Goal: Task Accomplishment & Management: Manage account settings

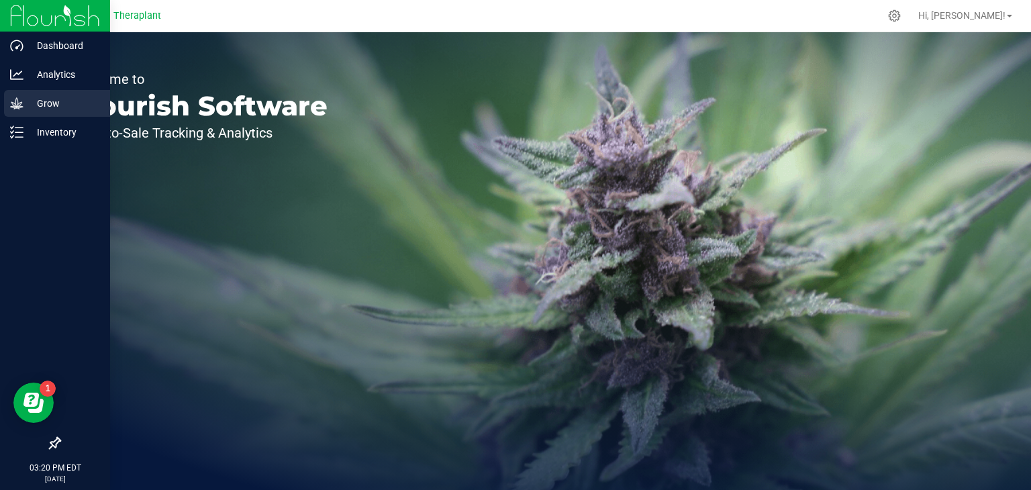
click at [35, 103] on p "Grow" at bounding box center [63, 103] width 81 height 16
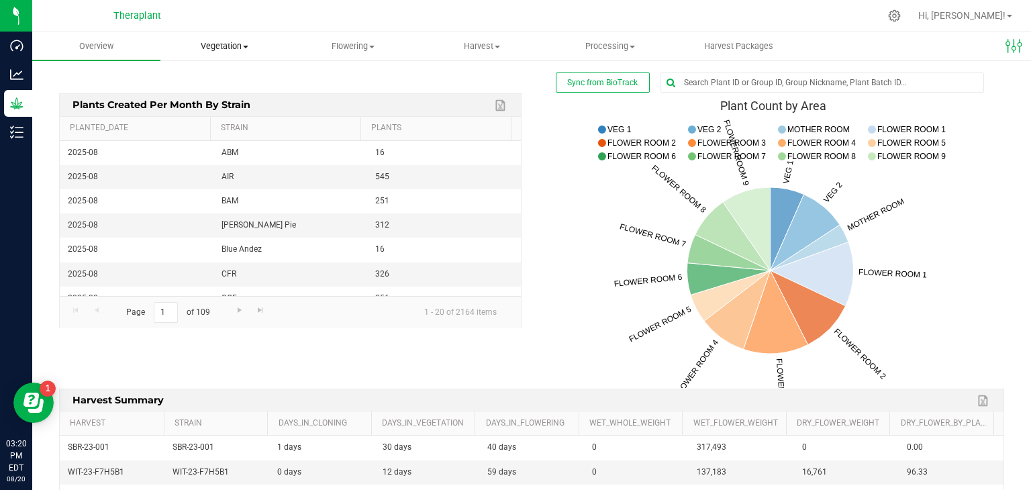
click at [232, 45] on span "Vegetation" at bounding box center [224, 46] width 127 height 12
click at [209, 93] on span "Veg plants" at bounding box center [201, 96] width 83 height 11
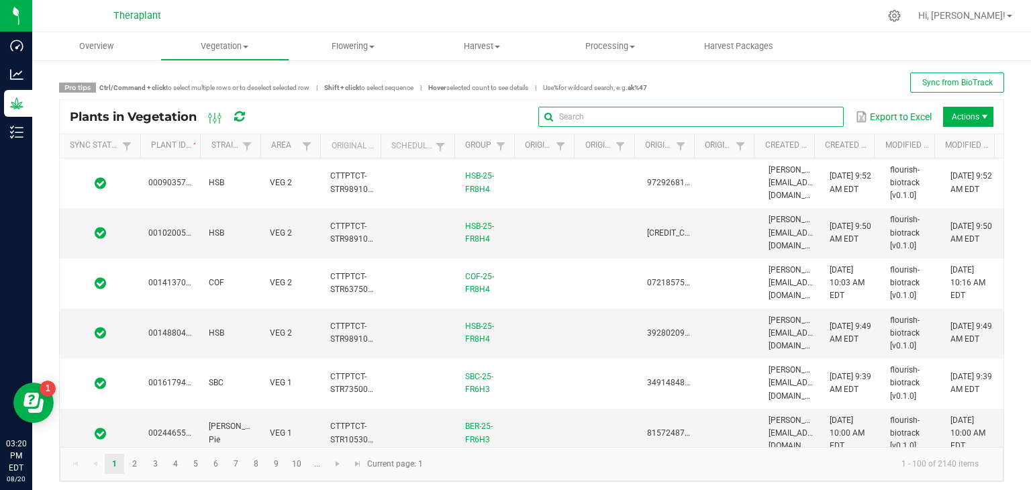
click at [797, 116] on input "text" at bounding box center [690, 117] width 305 height 20
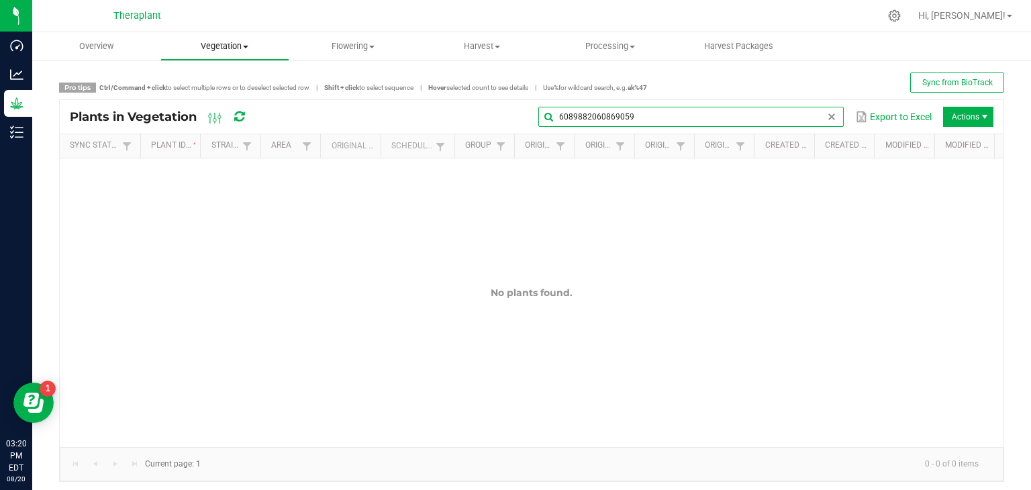
type input "6089882060869059"
click at [246, 46] on span at bounding box center [245, 47] width 5 height 3
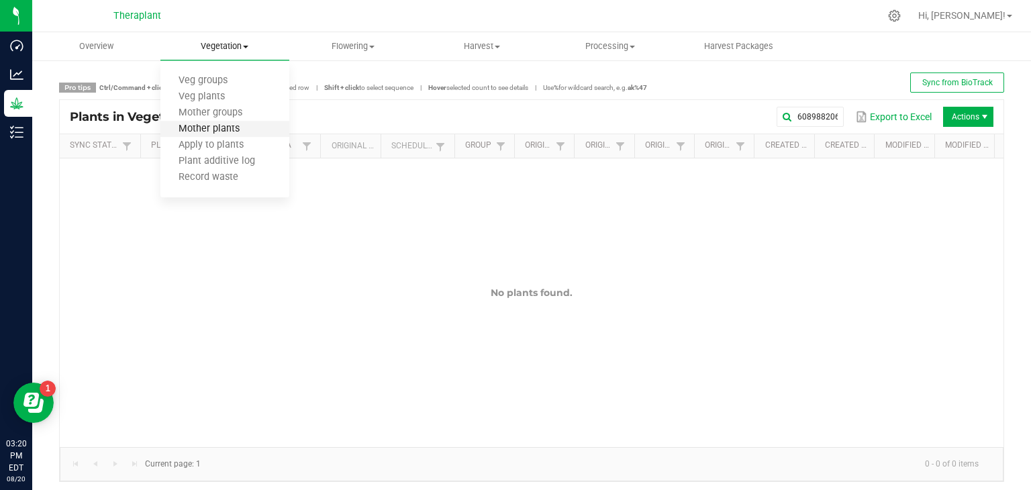
click at [222, 125] on span "Mother plants" at bounding box center [208, 129] width 97 height 11
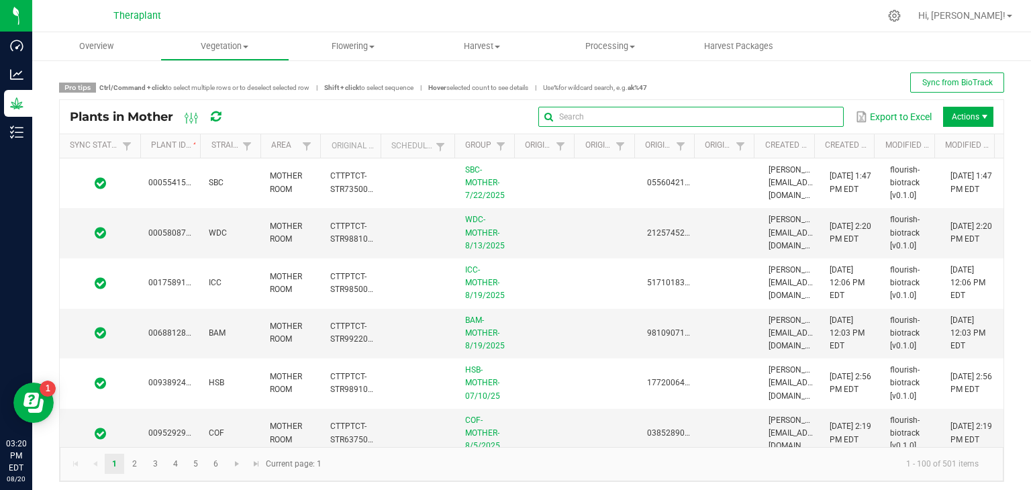
click at [796, 121] on input "text" at bounding box center [690, 117] width 305 height 20
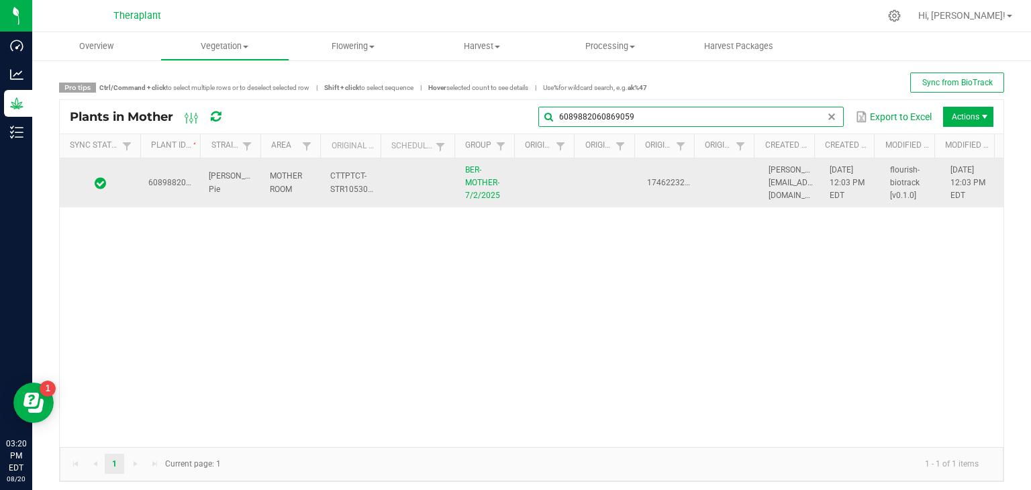
type input "6089882060869059"
click at [779, 199] on td "[PERSON_NAME][EMAIL_ADDRESS][DOMAIN_NAME]" at bounding box center [790, 183] width 60 height 50
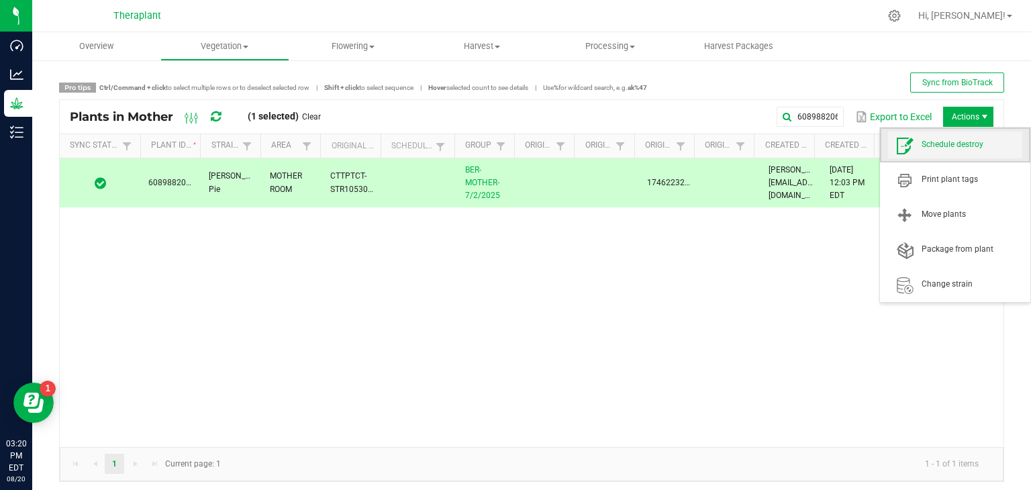
click at [938, 157] on span "Schedule destroy" at bounding box center [955, 145] width 134 height 27
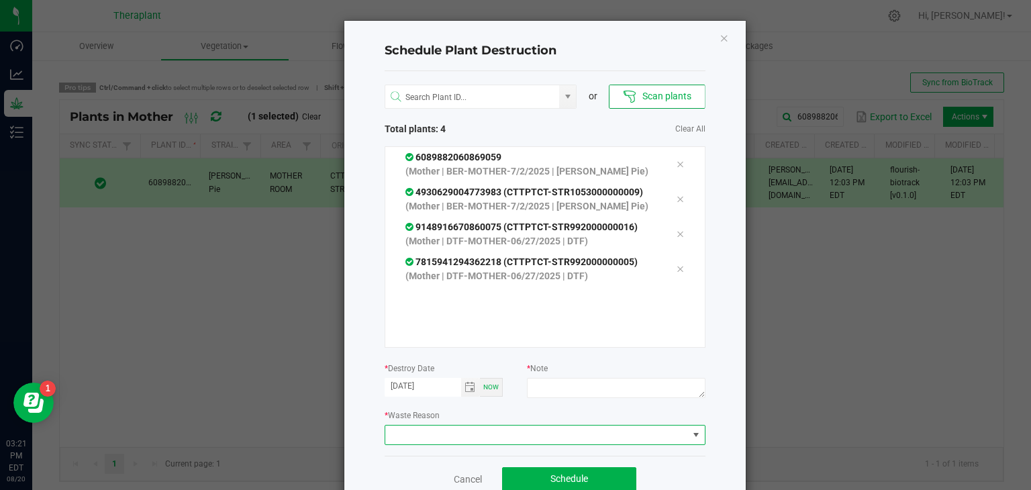
click at [547, 435] on span at bounding box center [536, 435] width 303 height 19
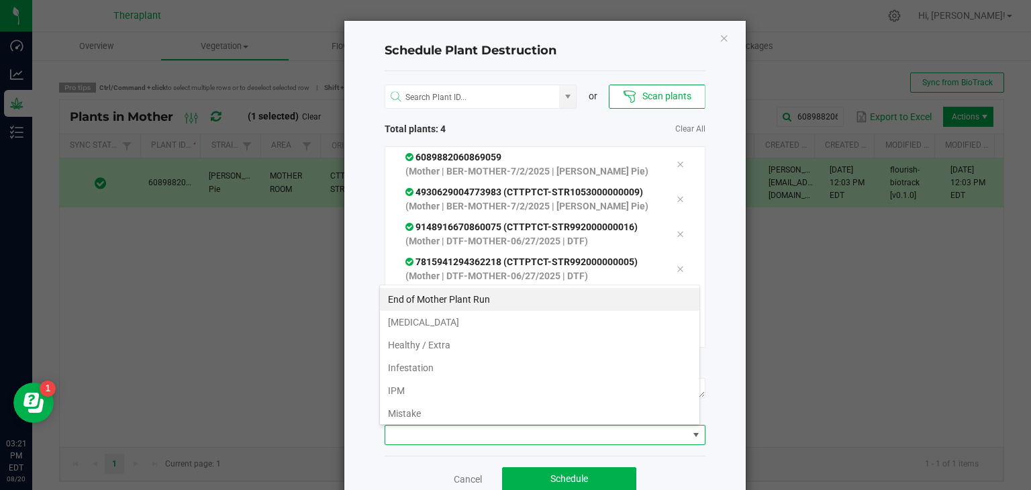
scroll to position [19, 321]
click at [455, 299] on li "End of Mother Plant Run" at bounding box center [540, 299] width 320 height 23
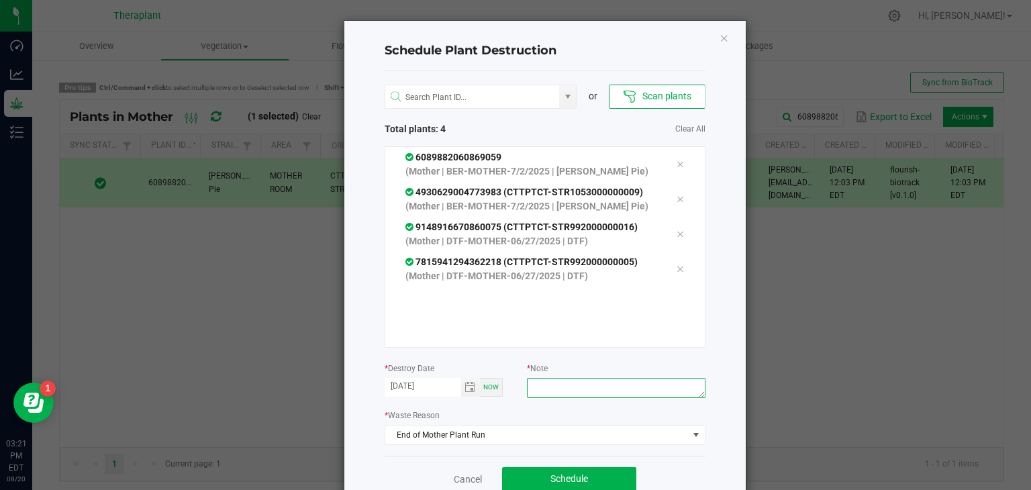
click at [553, 380] on textarea at bounding box center [616, 388] width 178 height 20
type textarea "no longer wanted"
click at [533, 473] on button "Schedule" at bounding box center [569, 479] width 134 height 24
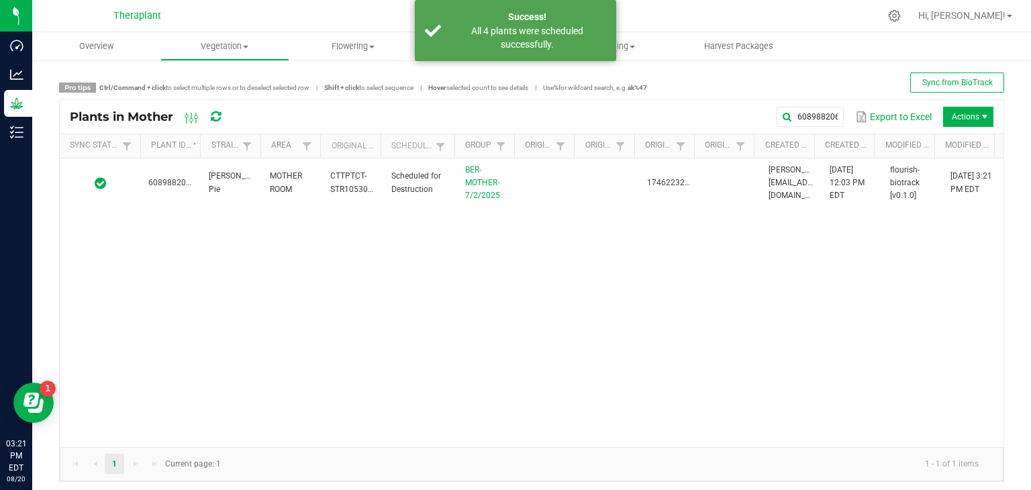
click at [217, 117] on icon at bounding box center [216, 117] width 10 height 12
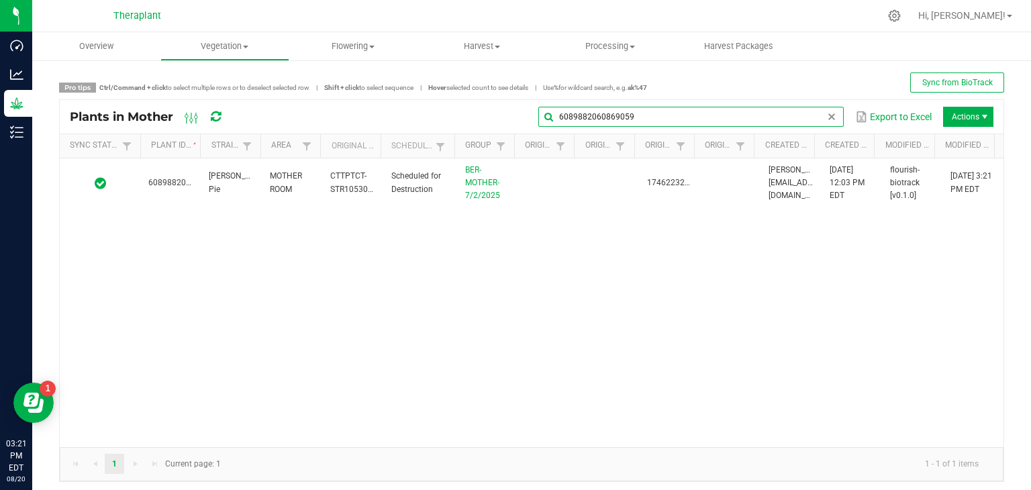
click at [822, 119] on global-search-input-ngx "6089882060869059" at bounding box center [690, 116] width 305 height 9
click at [826, 119] on span at bounding box center [831, 116] width 11 height 11
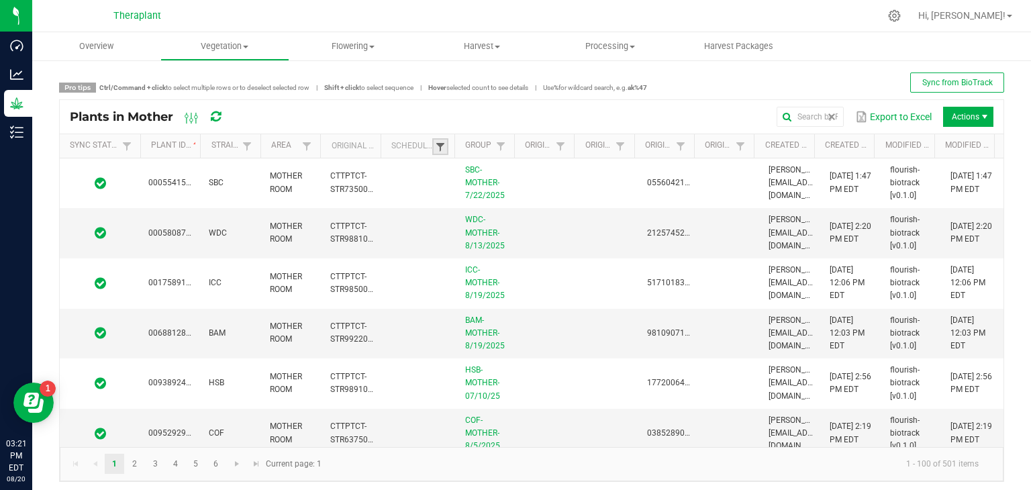
click at [435, 150] on span at bounding box center [440, 147] width 11 height 11
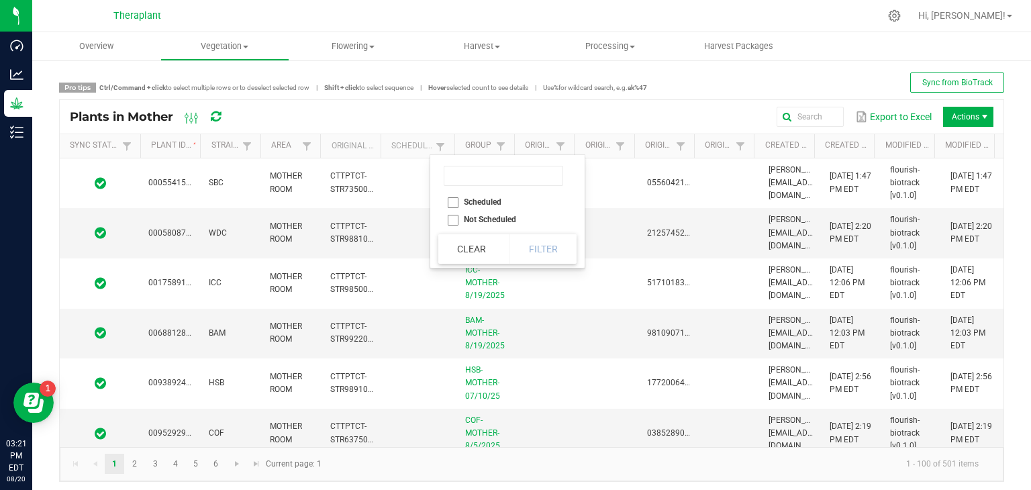
click at [454, 204] on li "Scheduled" at bounding box center [503, 201] width 130 height 17
checkbox input "true"
click at [554, 256] on button "Filter" at bounding box center [542, 249] width 67 height 30
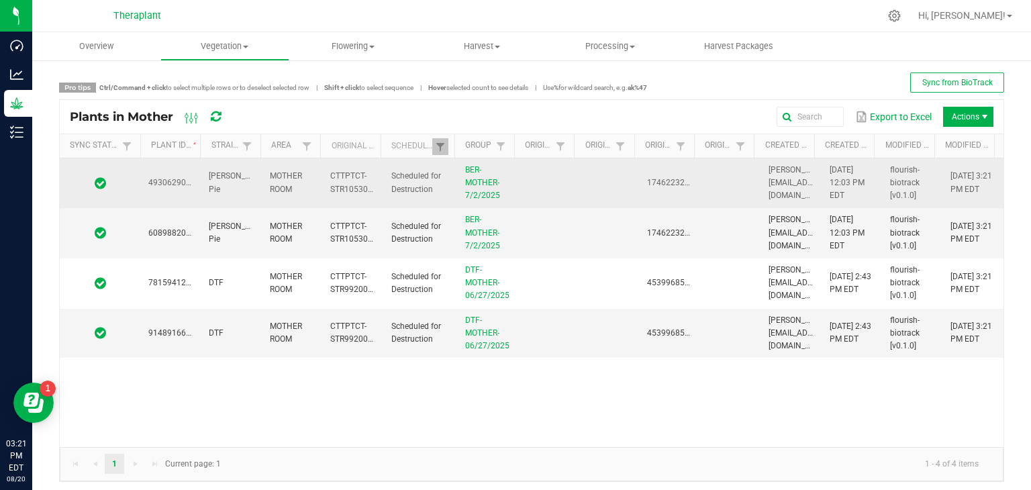
click at [296, 184] on td "MOTHER ROOM" at bounding box center [292, 183] width 60 height 50
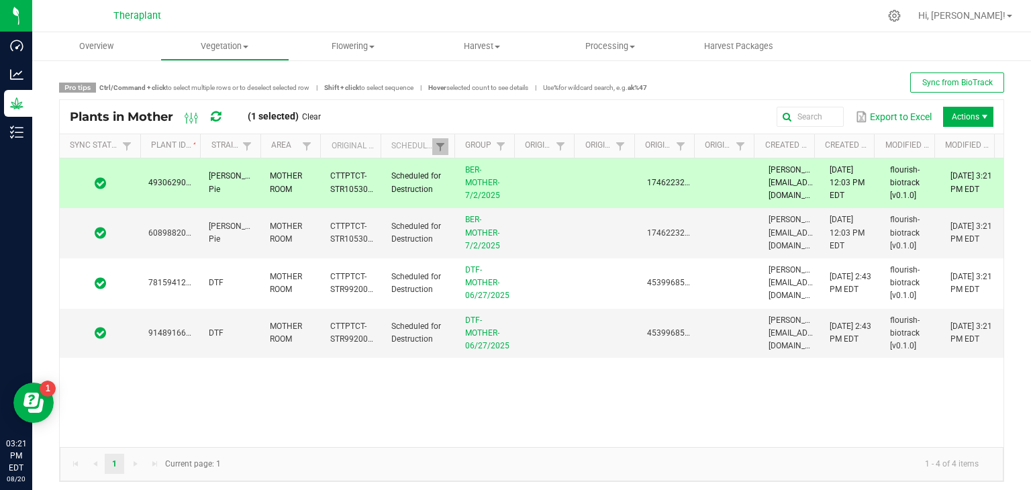
scroll to position [5, 0]
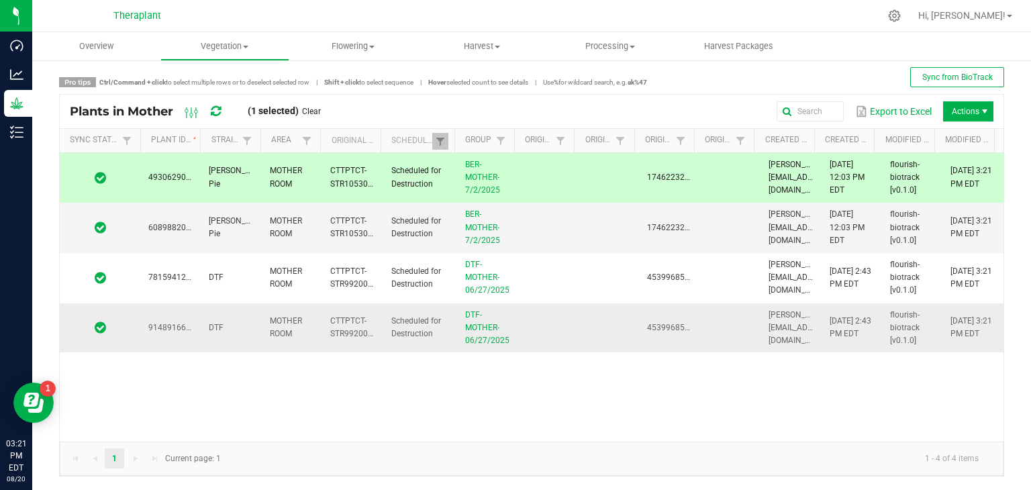
click at [236, 336] on td "DTF" at bounding box center [231, 328] width 60 height 50
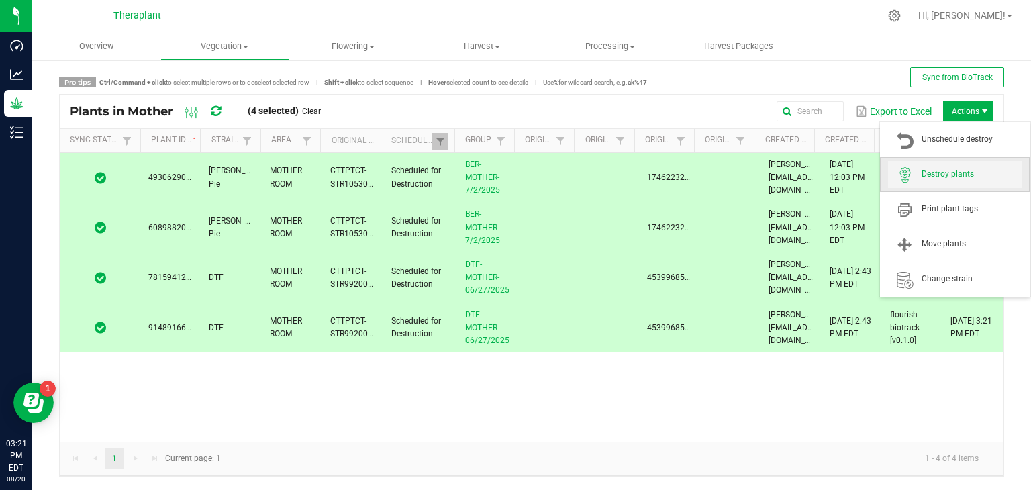
click at [930, 162] on span "Destroy plants" at bounding box center [955, 174] width 134 height 27
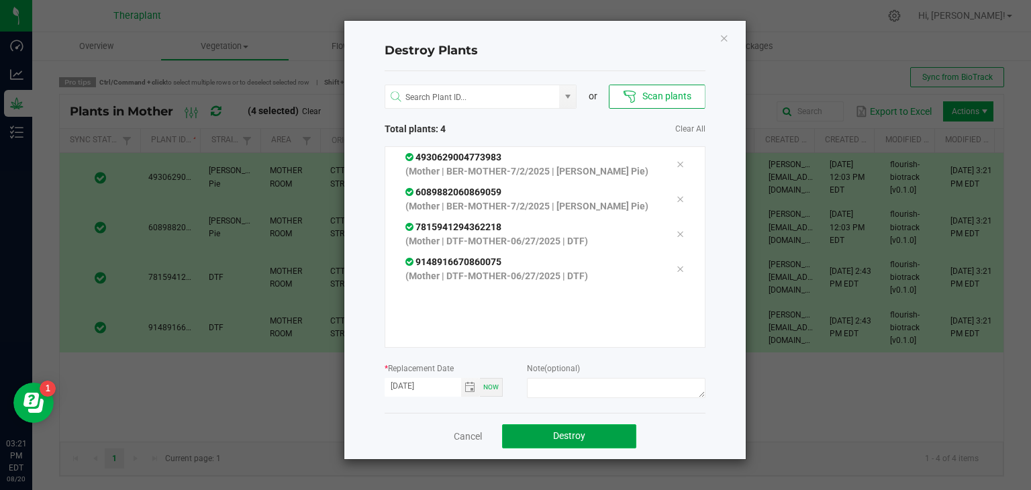
click at [558, 438] on span "Destroy" at bounding box center [569, 435] width 32 height 11
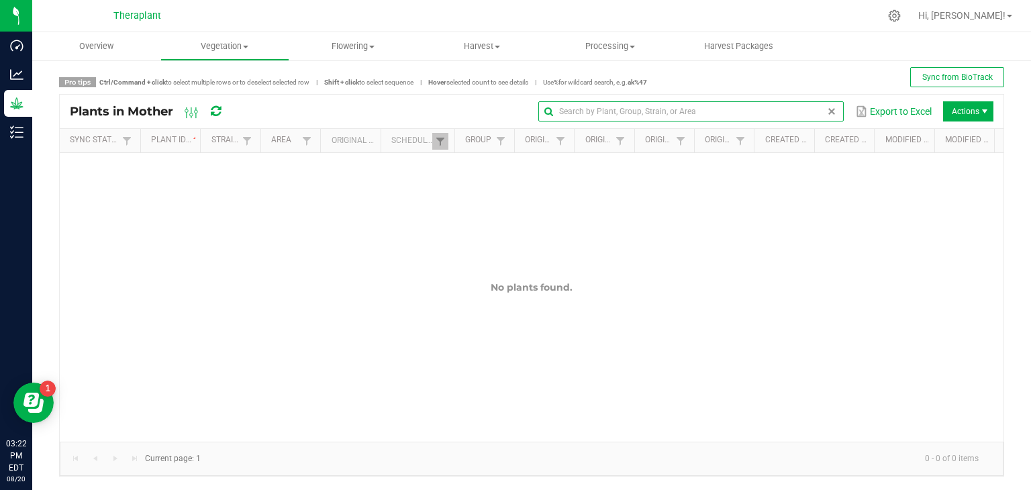
click at [802, 114] on input "text" at bounding box center [690, 111] width 305 height 20
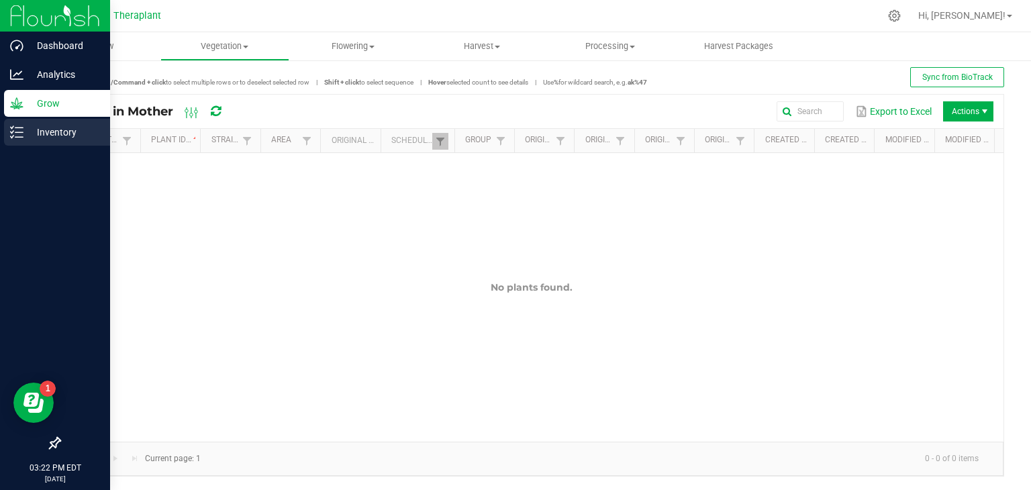
click at [15, 142] on div "Inventory" at bounding box center [57, 132] width 106 height 27
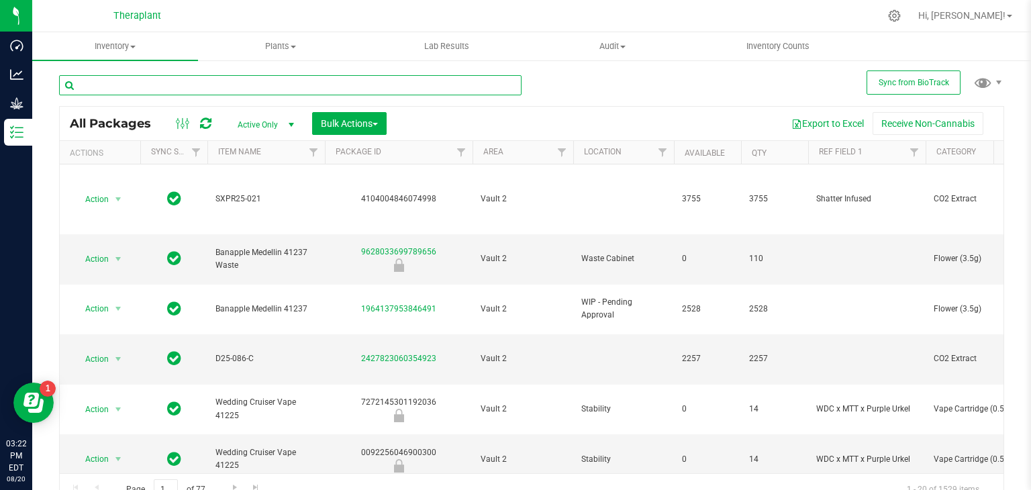
click at [260, 92] on input "text" at bounding box center [290, 85] width 462 height 20
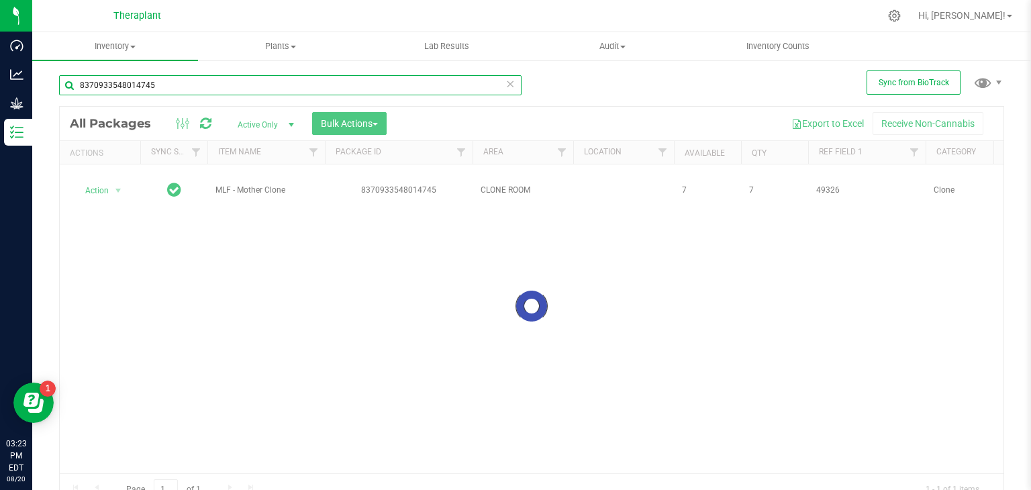
type input "8370933548014745"
click at [121, 191] on div at bounding box center [532, 306] width 944 height 399
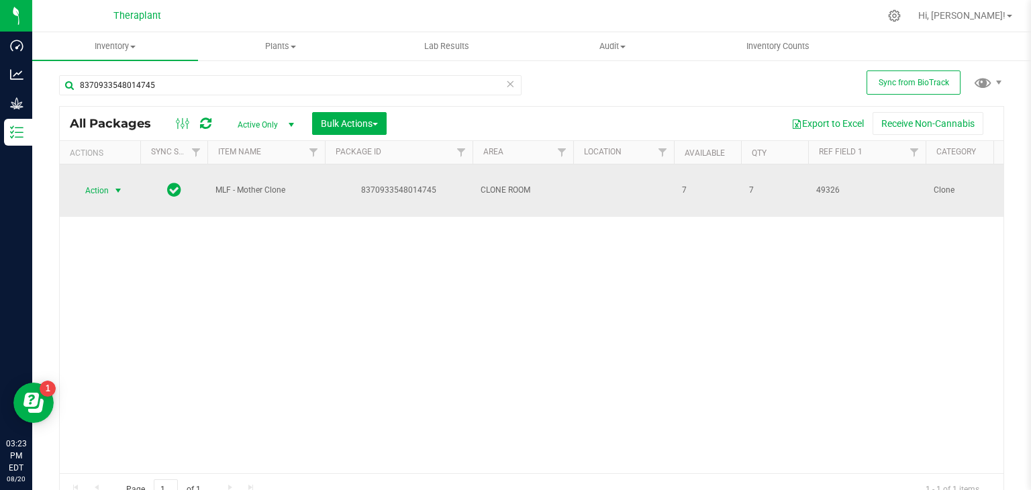
click at [115, 192] on span "select" at bounding box center [118, 190] width 11 height 11
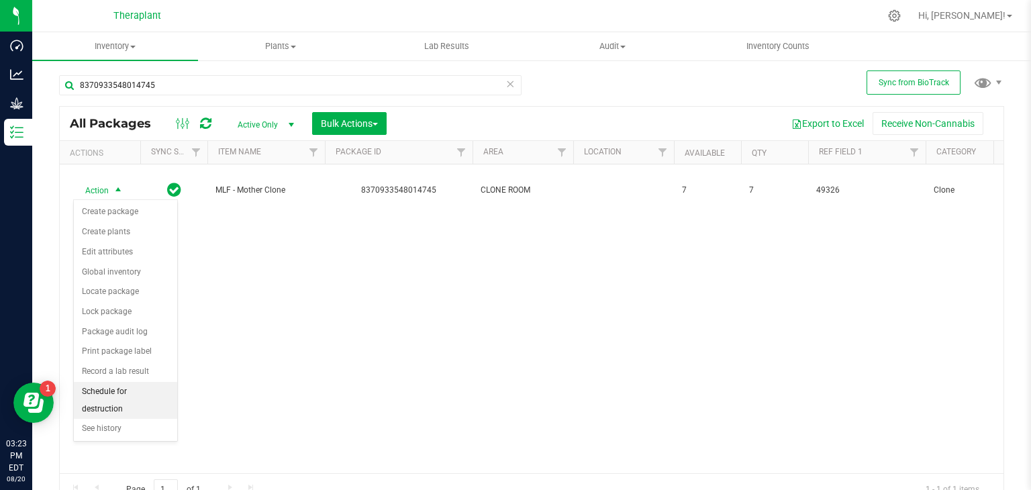
click at [118, 395] on li "Schedule for destruction" at bounding box center [125, 400] width 103 height 37
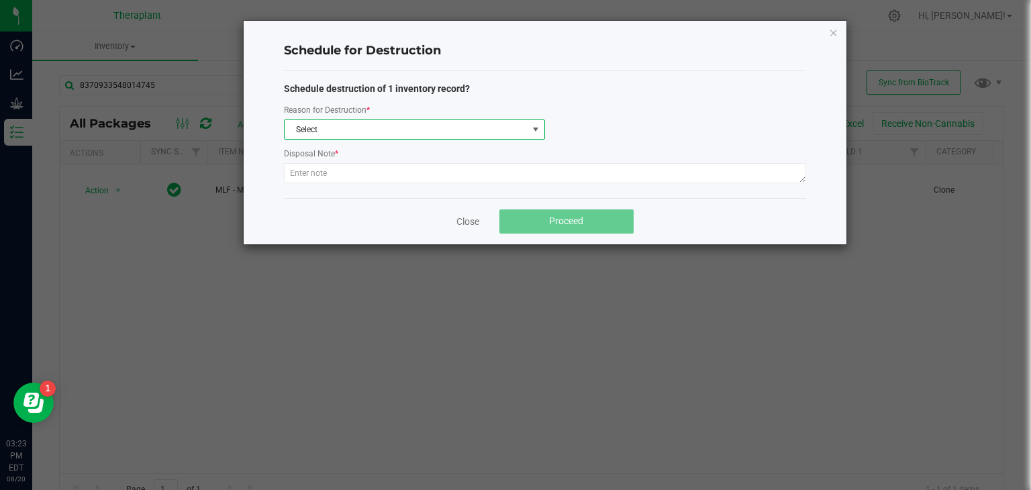
click at [534, 129] on span at bounding box center [535, 129] width 11 height 11
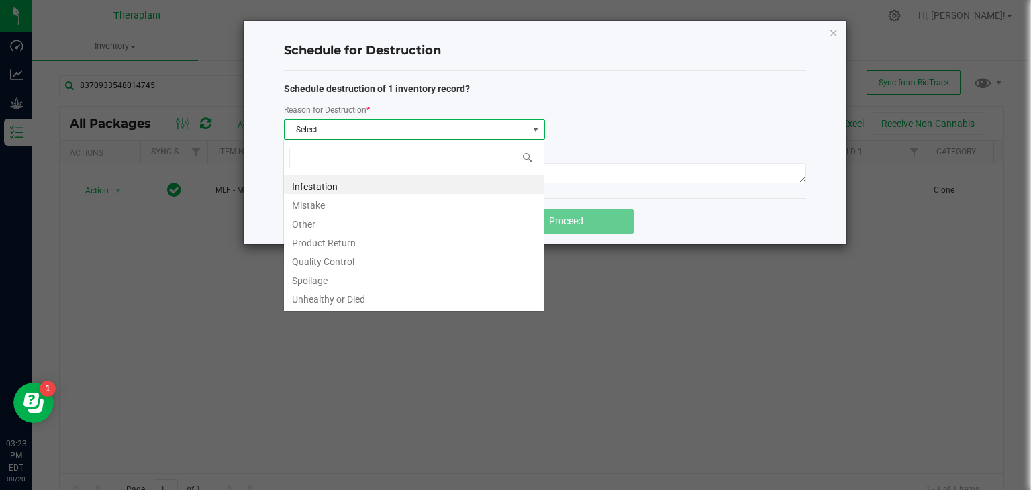
scroll to position [19, 260]
click at [354, 226] on li "Other" at bounding box center [414, 222] width 260 height 19
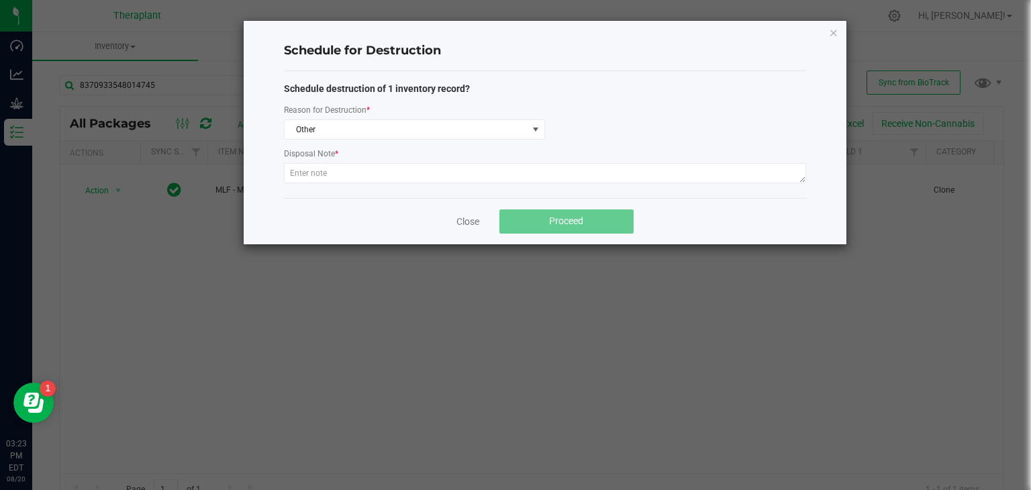
click at [408, 160] on div "Disposal Note *" at bounding box center [545, 154] width 522 height 17
click at [396, 177] on textarea at bounding box center [545, 173] width 522 height 20
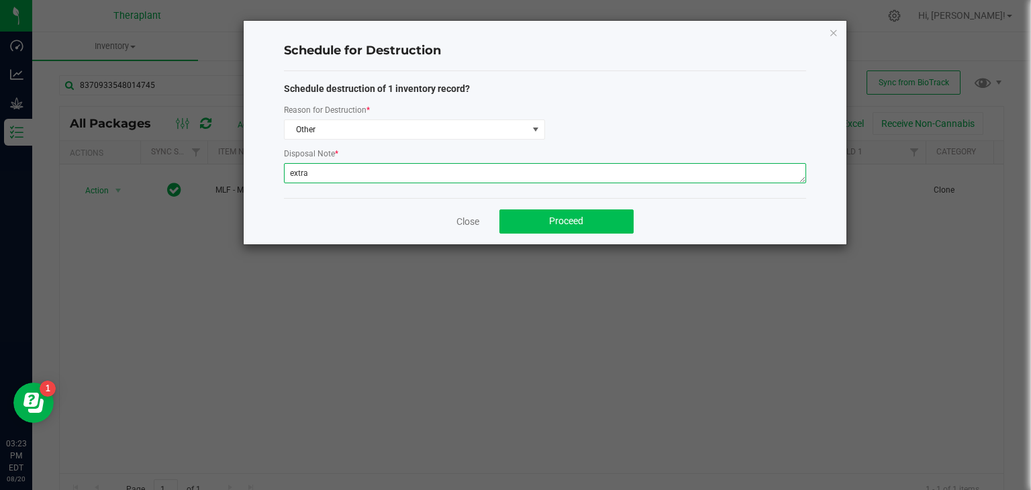
type textarea "extra"
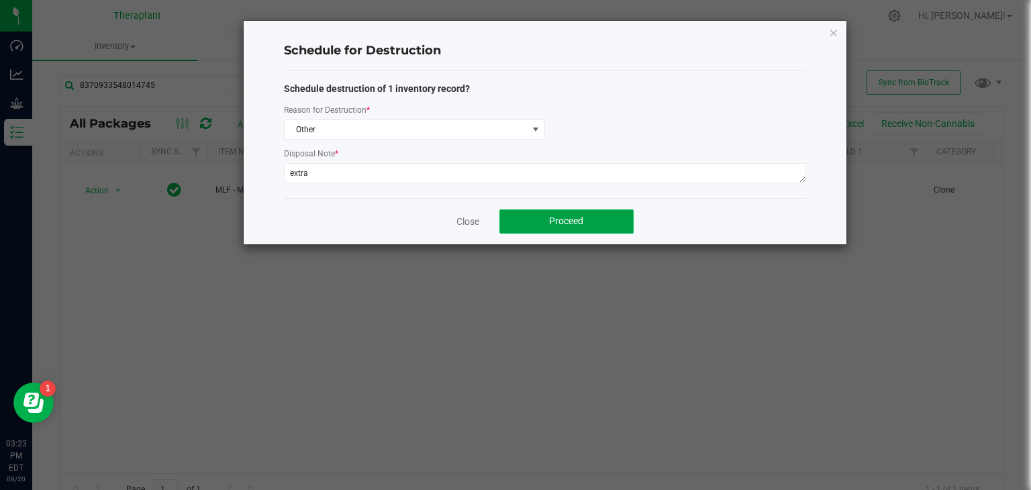
click at [552, 215] on span "Proceed" at bounding box center [566, 220] width 34 height 11
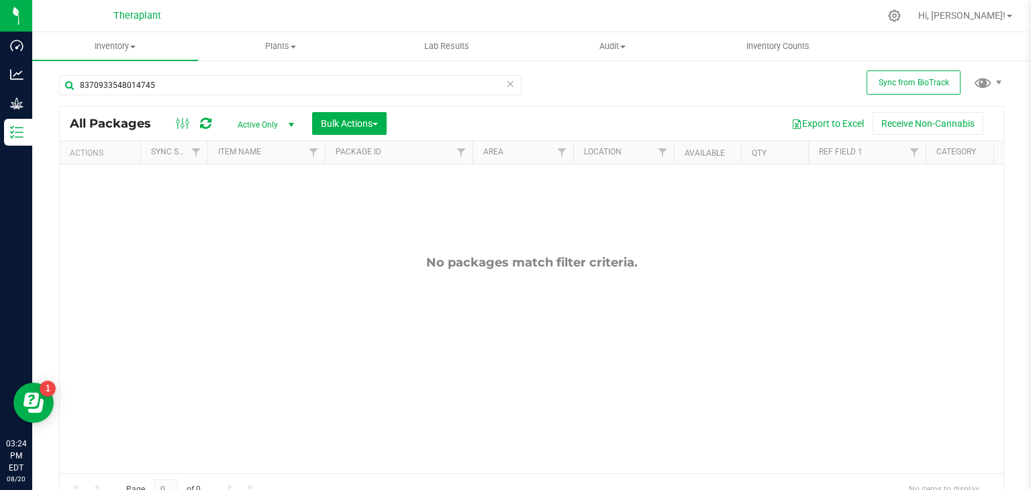
click at [505, 85] on icon at bounding box center [509, 83] width 9 height 16
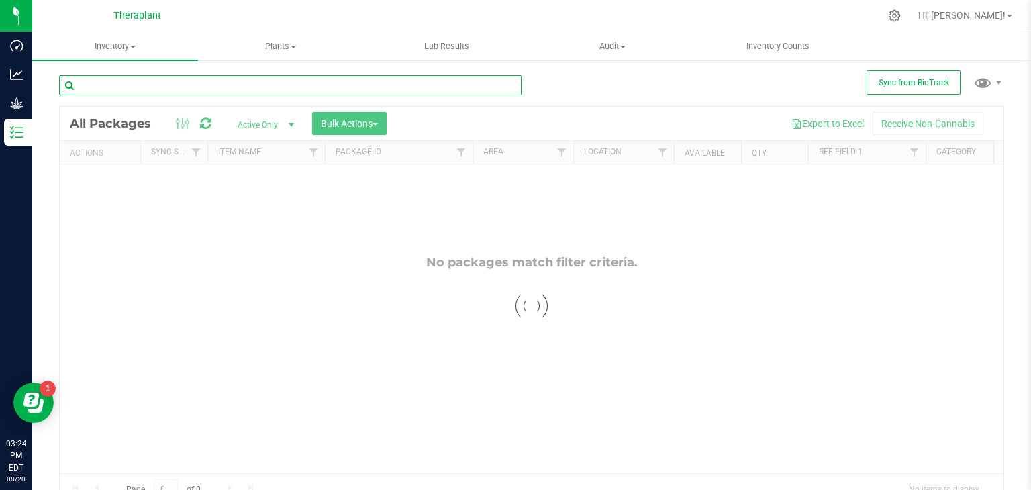
click at [392, 81] on input "text" at bounding box center [290, 85] width 462 height 20
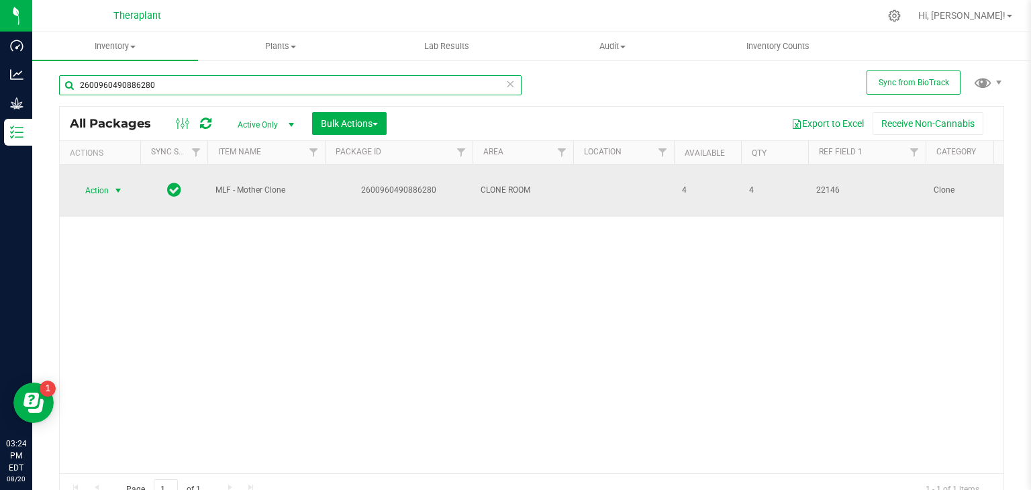
type input "2600960490886280"
click at [108, 191] on span "Action" at bounding box center [91, 190] width 36 height 19
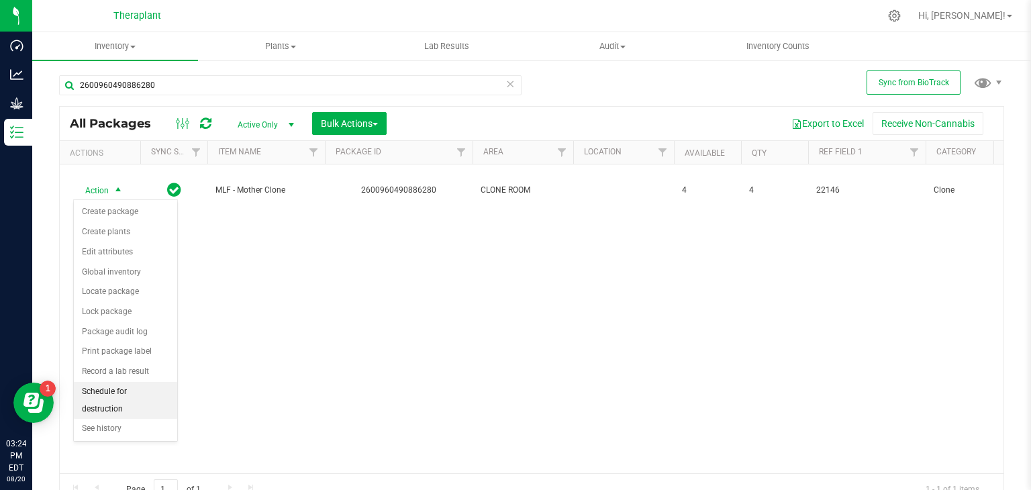
click at [126, 395] on li "Schedule for destruction" at bounding box center [125, 400] width 103 height 37
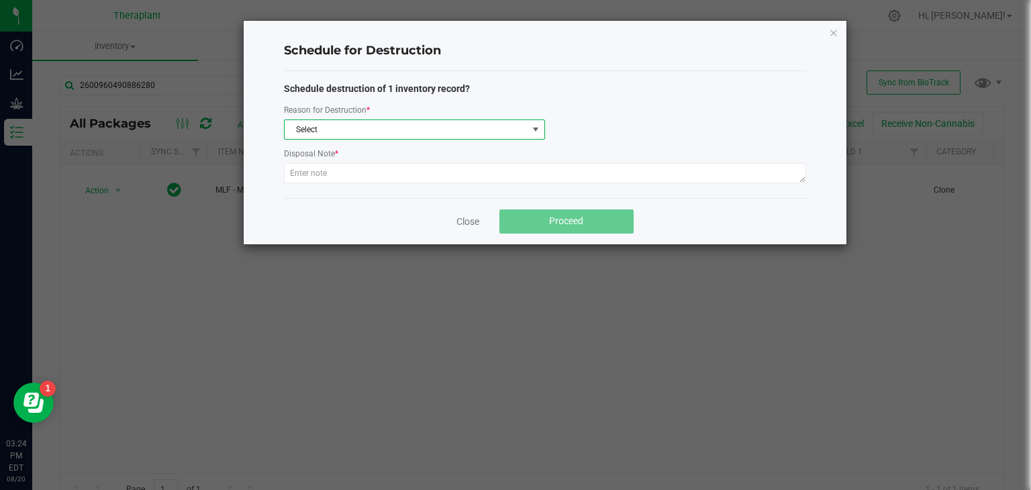
click at [447, 125] on span "Select" at bounding box center [406, 129] width 243 height 19
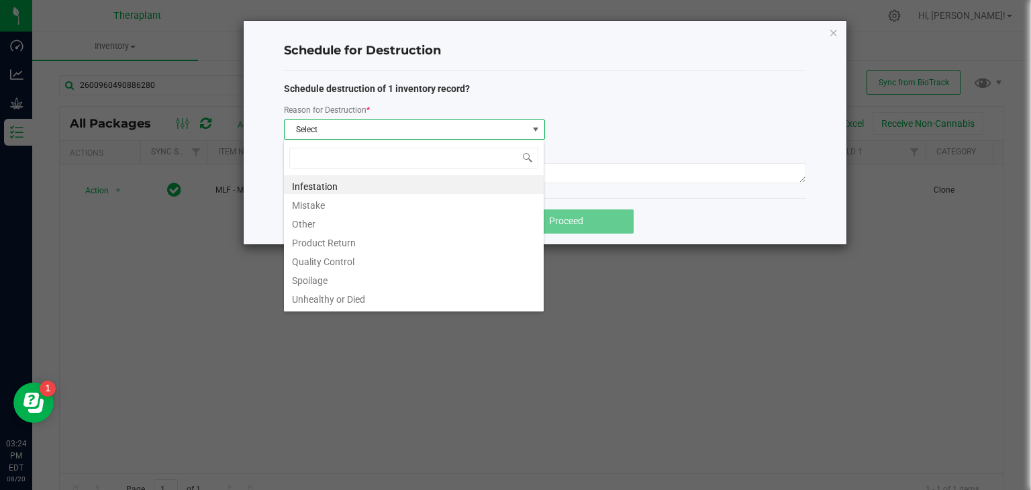
scroll to position [19, 260]
click at [306, 221] on li "Other" at bounding box center [414, 222] width 260 height 19
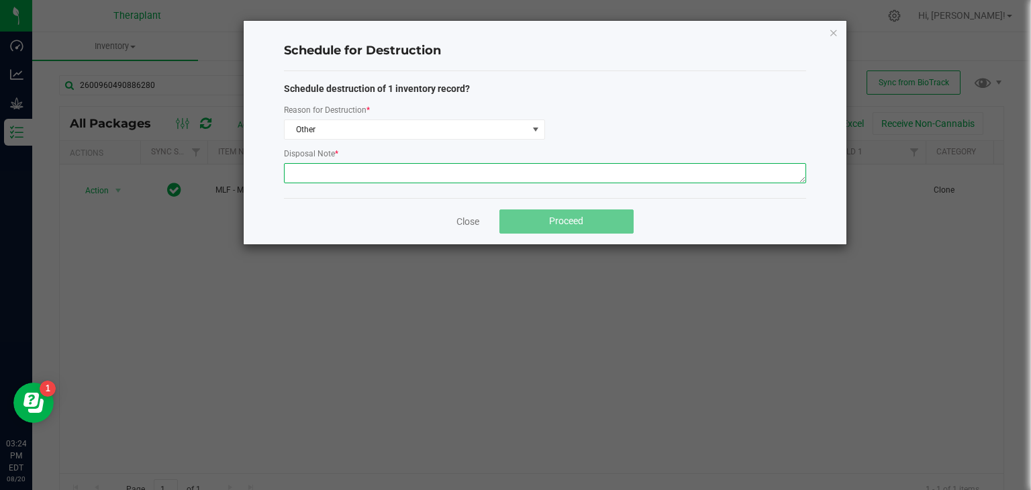
click at [367, 174] on textarea at bounding box center [545, 173] width 522 height 20
type textarea "extra"
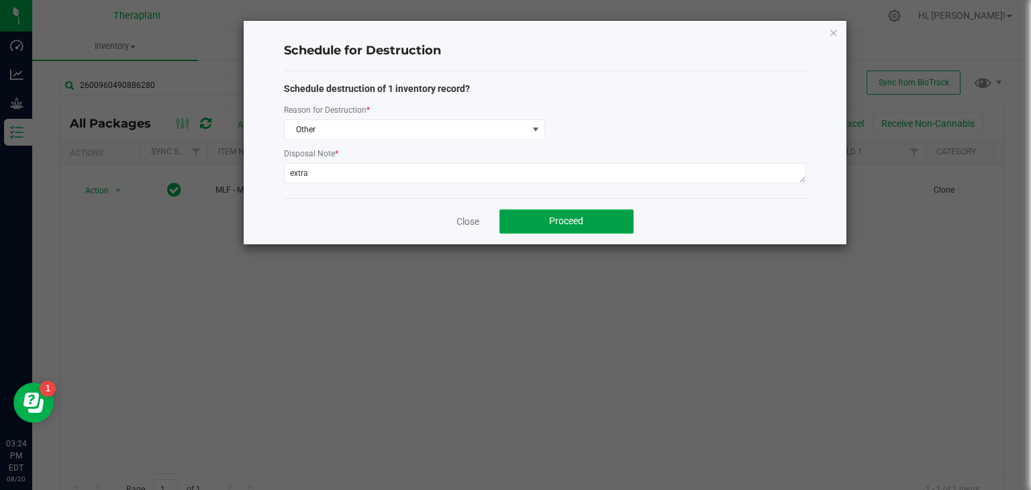
click at [545, 224] on button "Proceed" at bounding box center [566, 221] width 134 height 24
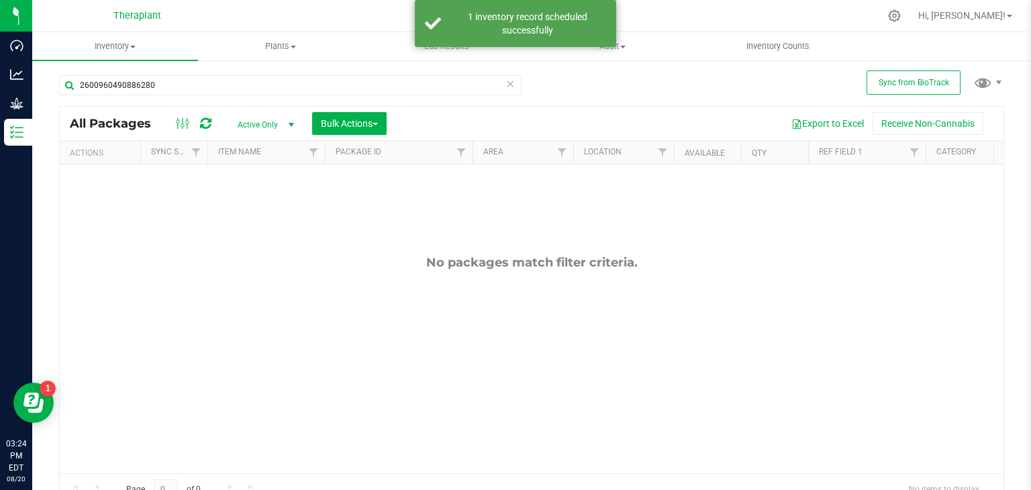
click at [505, 89] on icon at bounding box center [509, 83] width 9 height 16
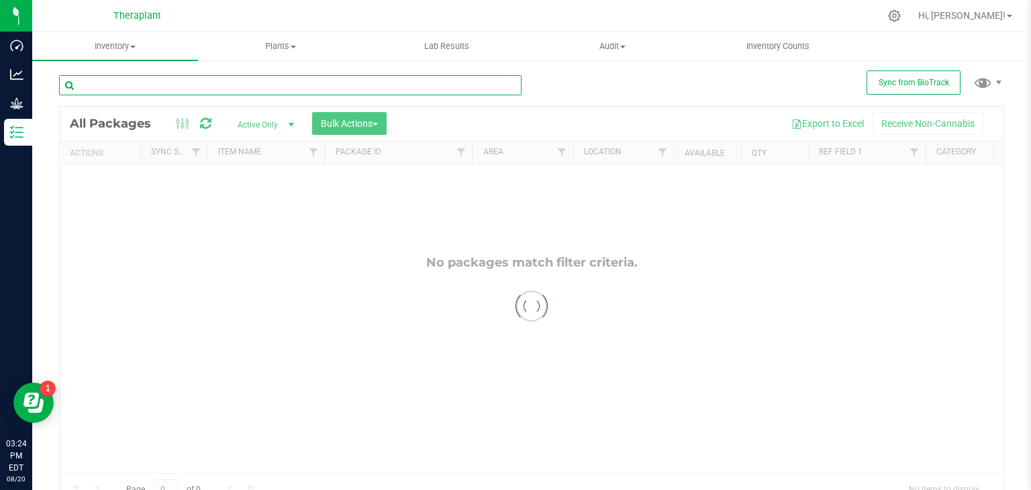
click at [439, 91] on input "text" at bounding box center [290, 85] width 462 height 20
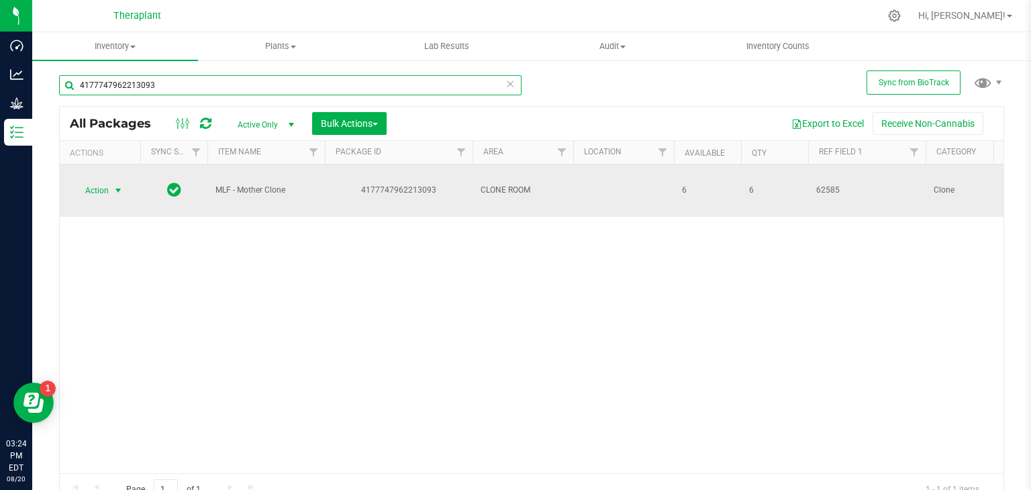
type input "4177747962213093"
click at [121, 191] on span "select" at bounding box center [118, 190] width 11 height 11
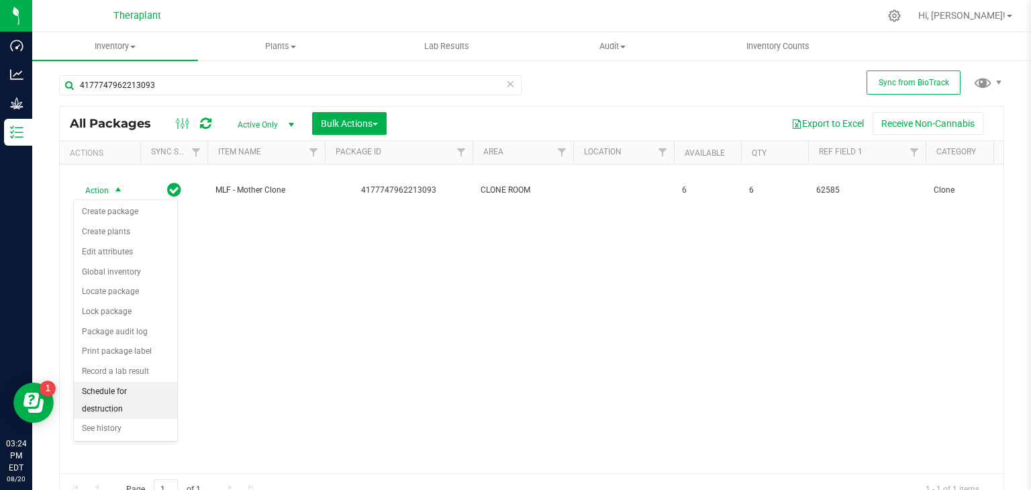
click at [104, 395] on li "Schedule for destruction" at bounding box center [125, 400] width 103 height 37
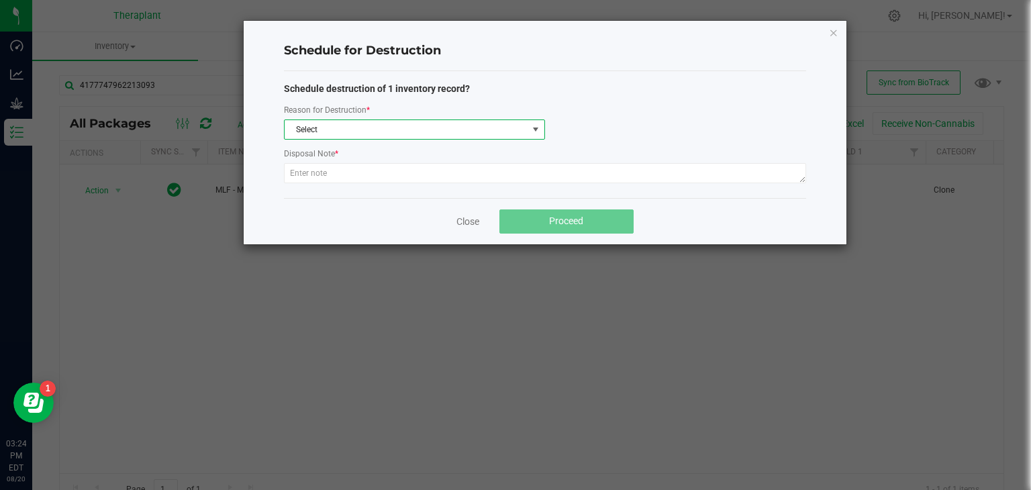
click at [538, 124] on span at bounding box center [535, 129] width 11 height 11
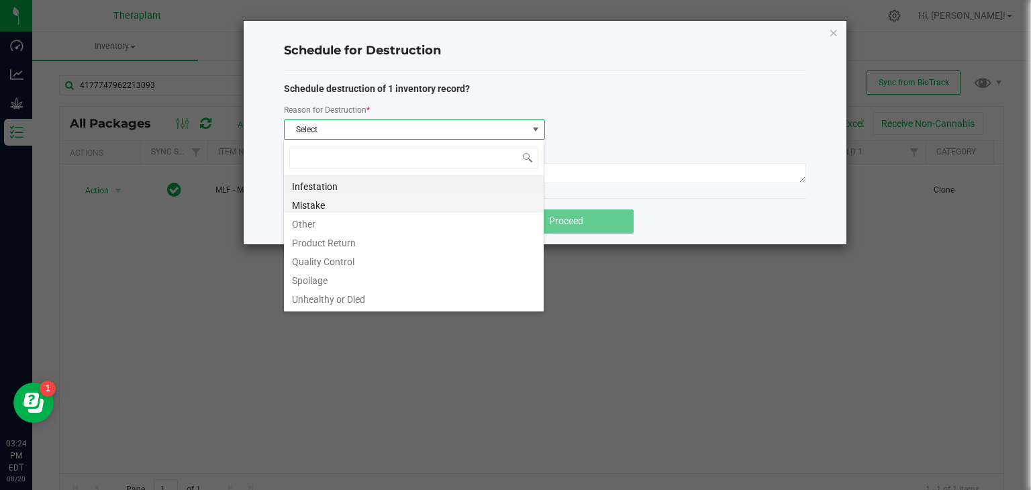
scroll to position [19, 260]
click at [316, 224] on li "Other" at bounding box center [414, 222] width 260 height 19
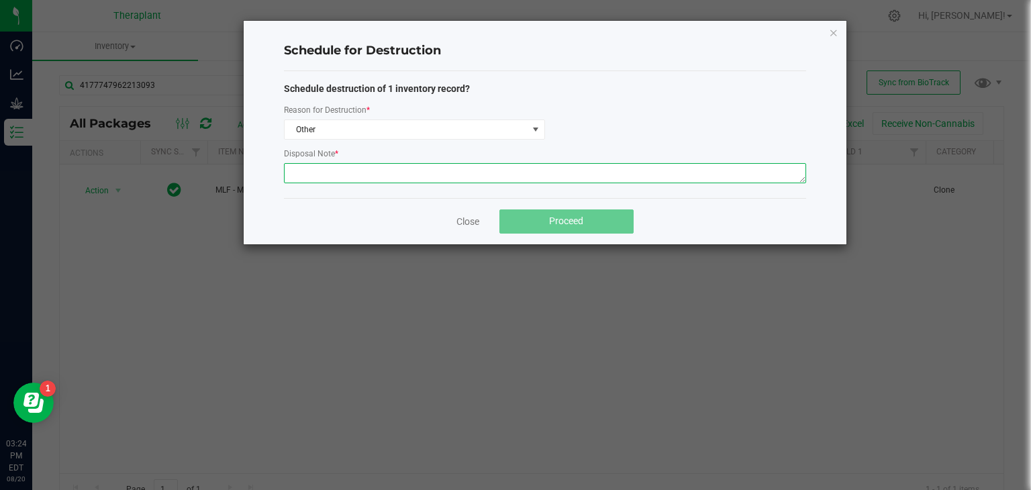
click at [432, 167] on textarea at bounding box center [545, 173] width 522 height 20
type textarea "extra"
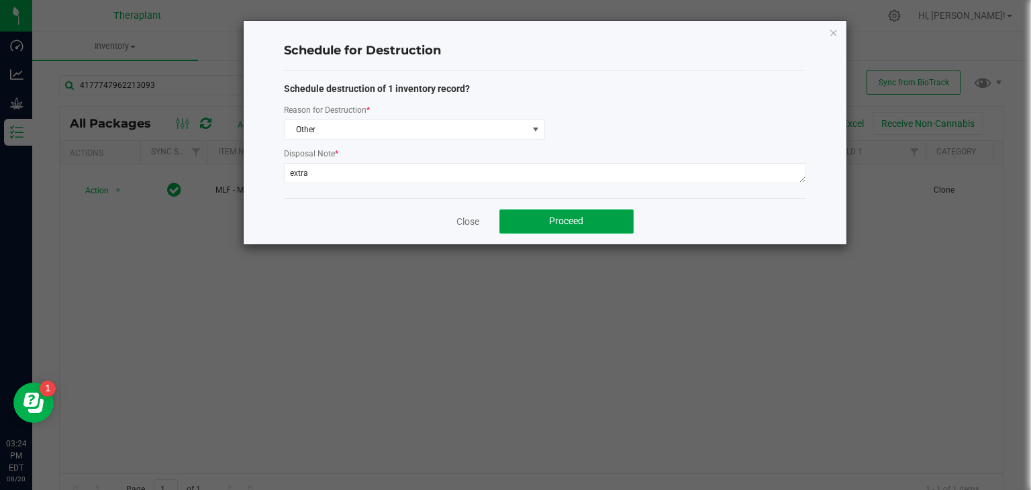
click at [569, 214] on button "Proceed" at bounding box center [566, 221] width 134 height 24
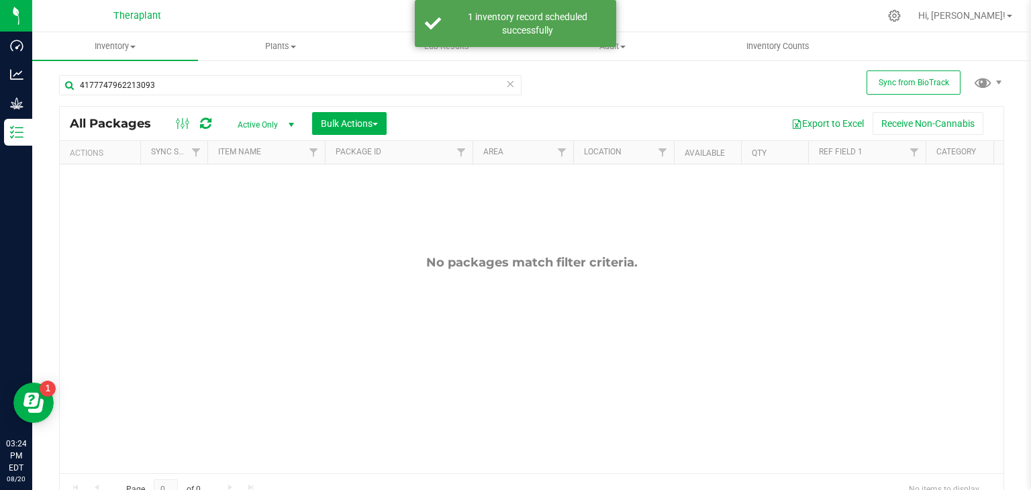
click at [505, 82] on icon at bounding box center [509, 83] width 9 height 16
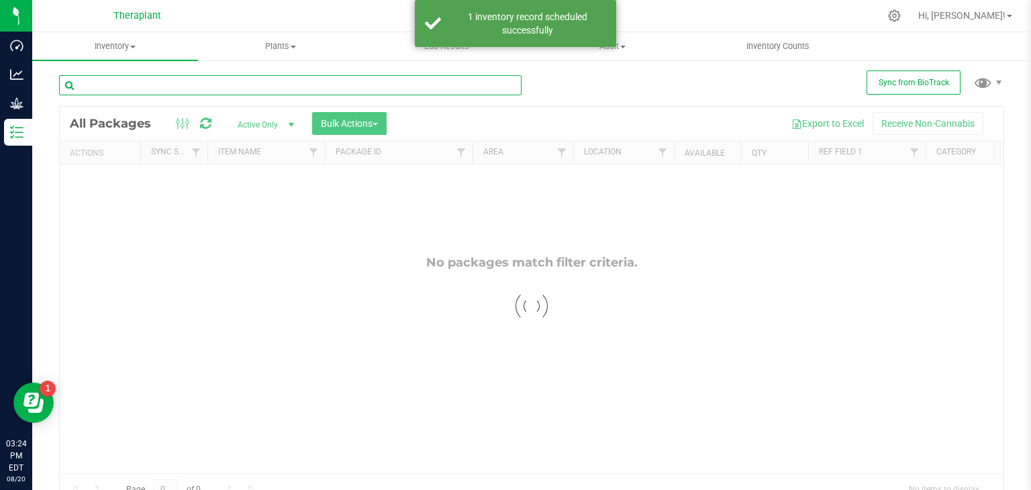
click at [489, 83] on input "text" at bounding box center [290, 85] width 462 height 20
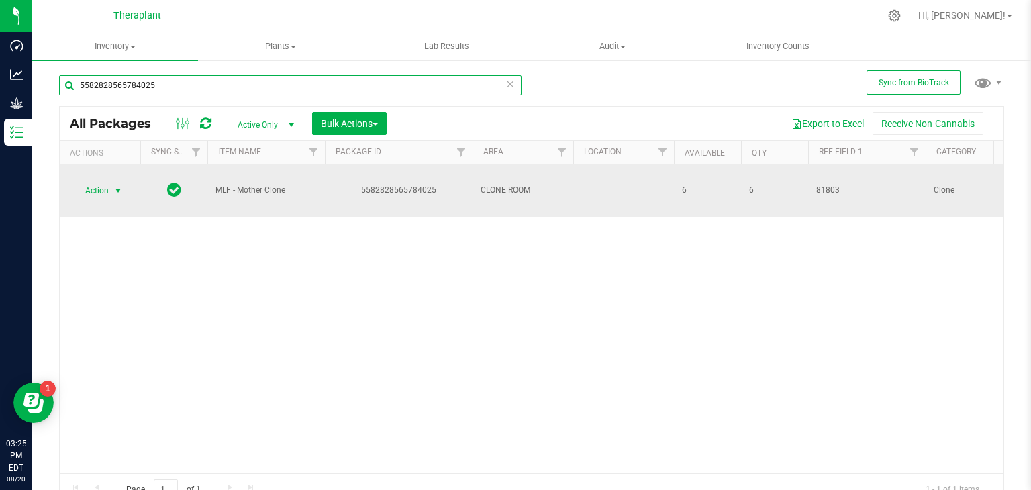
type input "5582828565784025"
click at [119, 185] on span "select" at bounding box center [118, 190] width 11 height 11
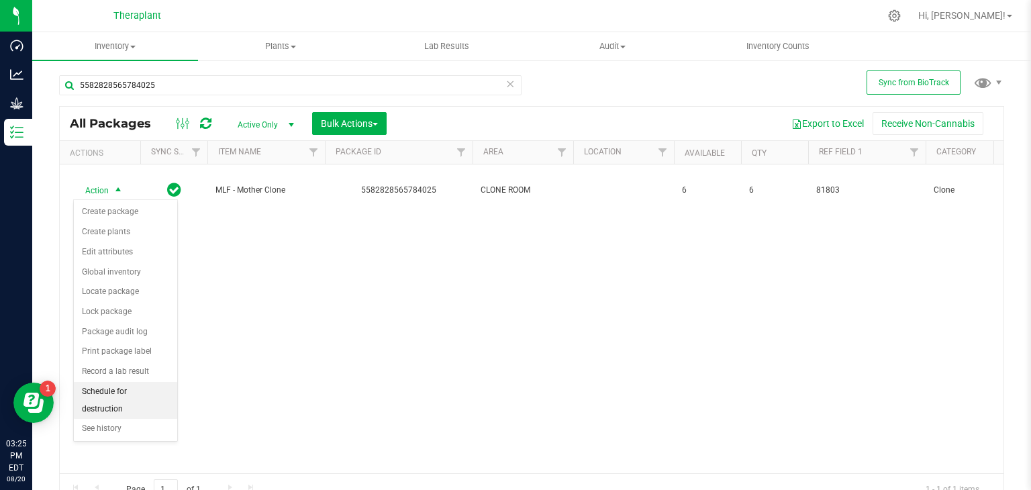
click at [113, 390] on li "Schedule for destruction" at bounding box center [125, 400] width 103 height 37
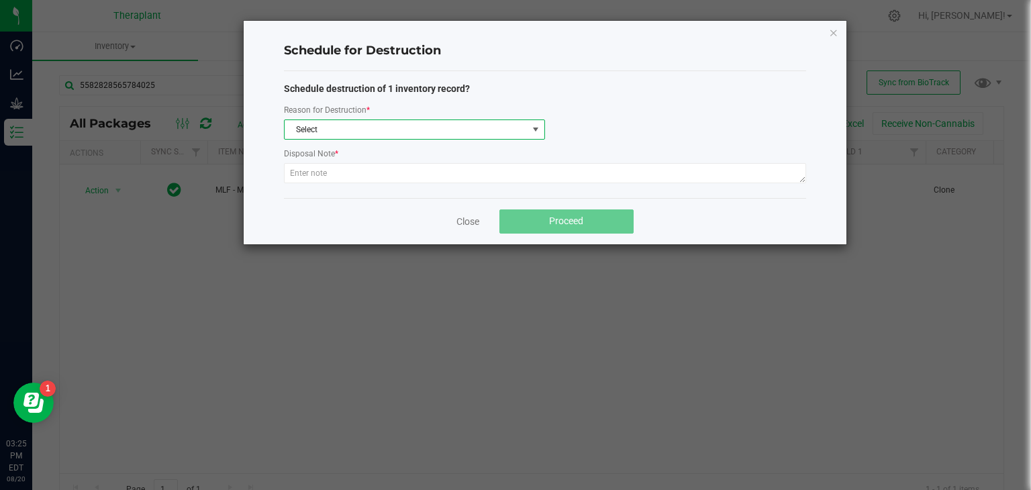
click at [511, 128] on span "Select" at bounding box center [406, 129] width 243 height 19
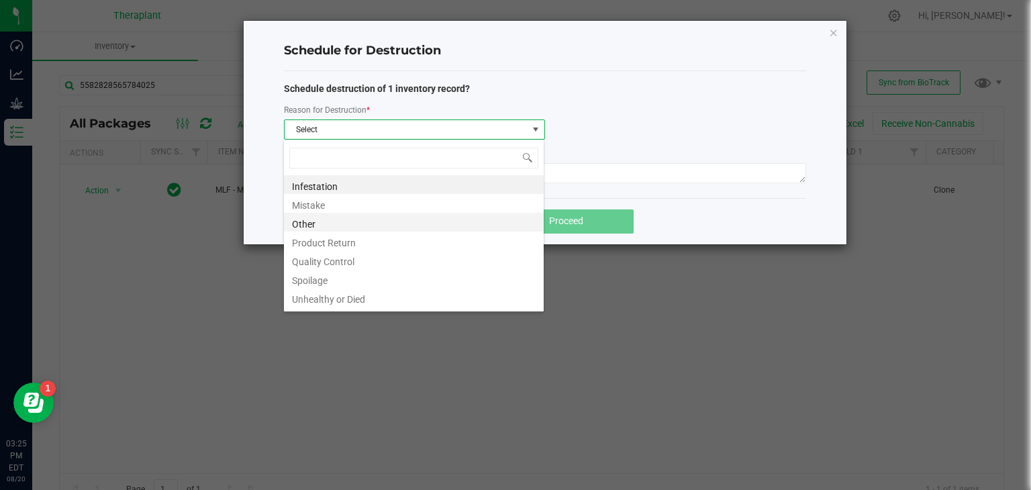
scroll to position [19, 260]
drag, startPoint x: 300, startPoint y: 232, endPoint x: 301, endPoint y: 224, distance: 8.1
click at [301, 175] on ul "Infestation Mistake Other Product Return Quality Control Spoilage Unhealthy or …" at bounding box center [414, 175] width 260 height 0
click at [301, 224] on li "Other" at bounding box center [414, 222] width 260 height 19
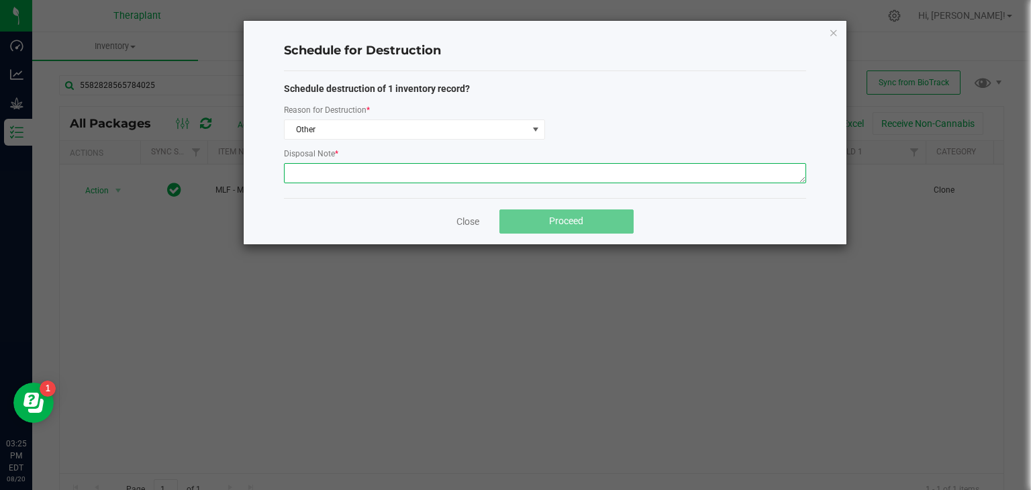
click at [356, 181] on textarea at bounding box center [545, 173] width 522 height 20
type textarea "extra"
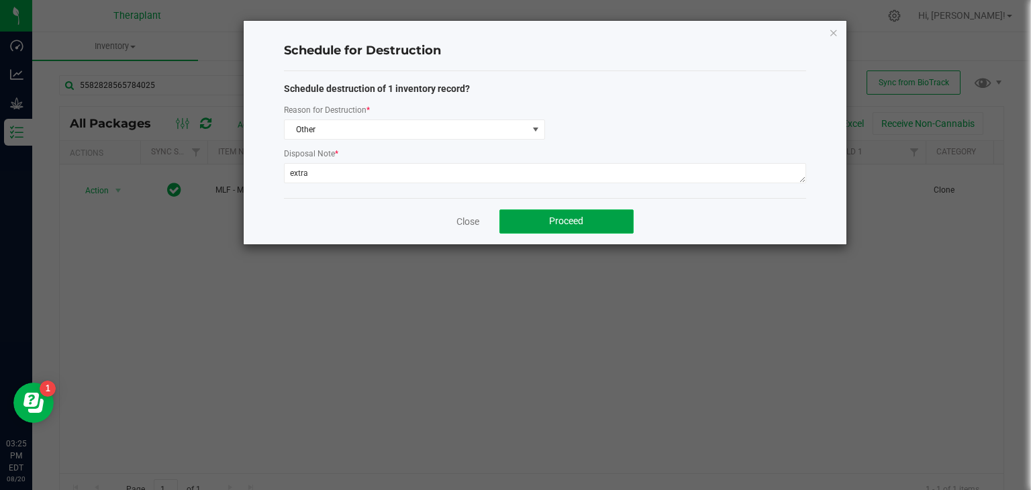
click at [563, 218] on span "Proceed" at bounding box center [566, 220] width 34 height 11
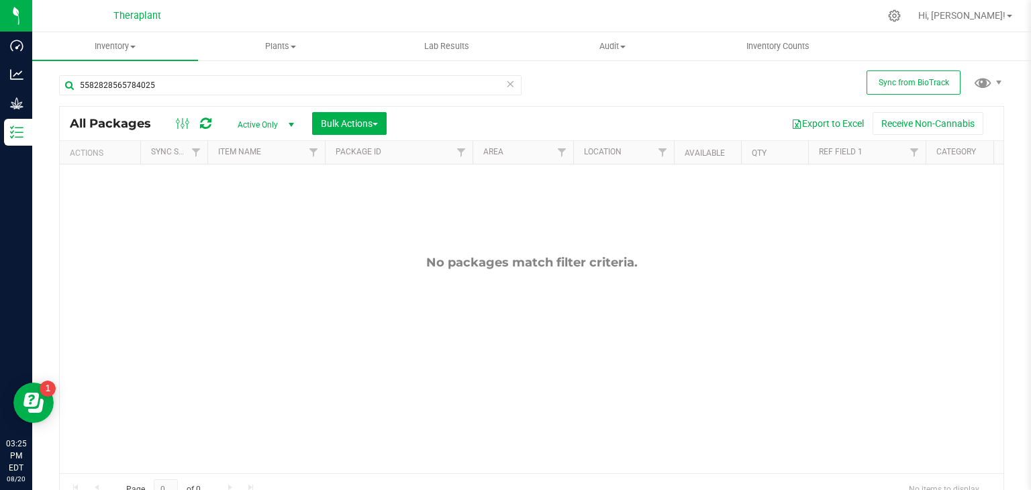
click at [505, 91] on icon at bounding box center [509, 83] width 9 height 16
